Goal: Task Accomplishment & Management: Use online tool/utility

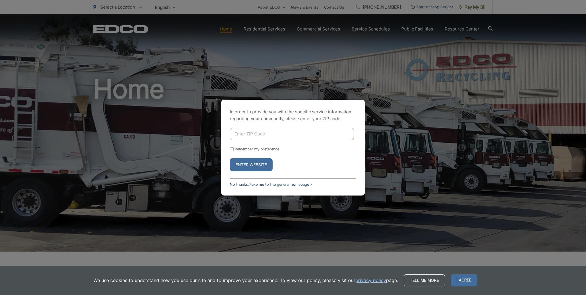
click at [247, 184] on link "No thanks, take me to the general homepage >" at bounding box center [271, 184] width 83 height 4
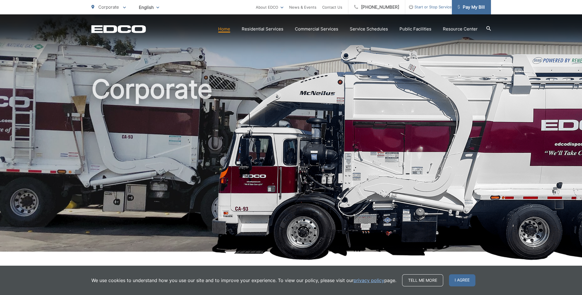
click at [473, 7] on span "Pay My Bill" at bounding box center [471, 7] width 27 height 7
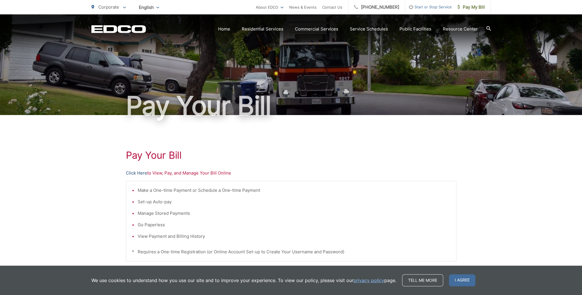
click at [135, 172] on link "Click Here" at bounding box center [136, 173] width 21 height 7
